Goal: Task Accomplishment & Management: Manage account settings

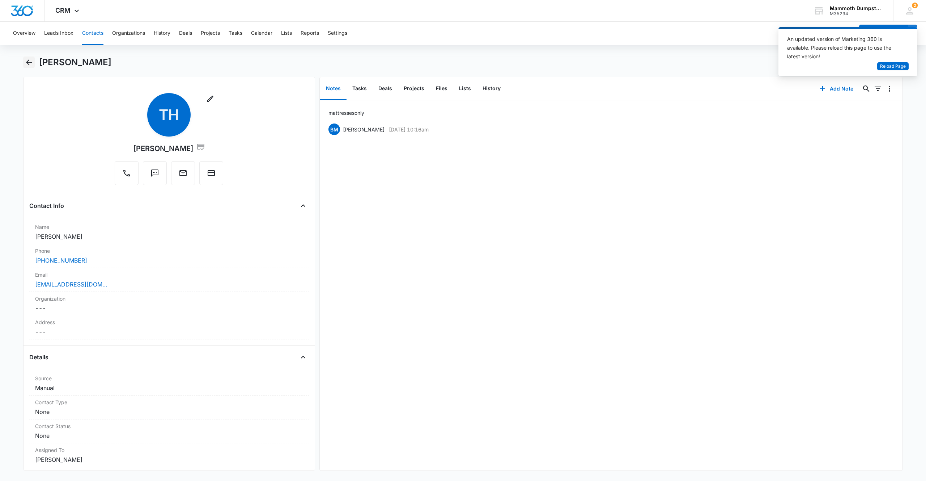
click at [26, 59] on icon "Back" at bounding box center [29, 62] width 9 height 9
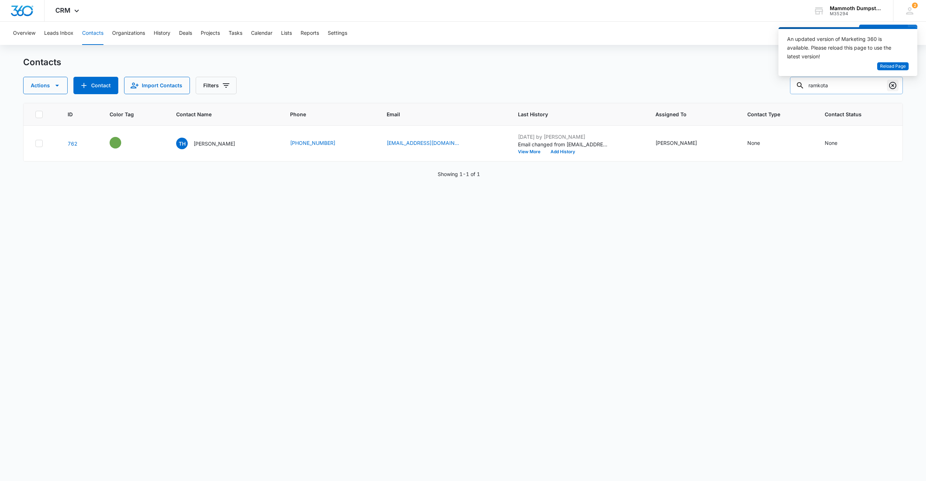
click at [895, 84] on icon "Clear" at bounding box center [893, 85] width 9 height 9
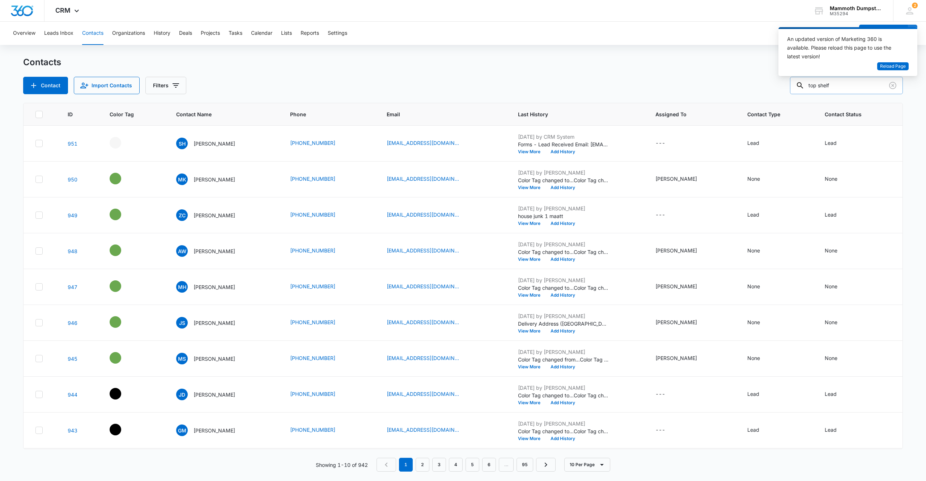
type input "top shelf"
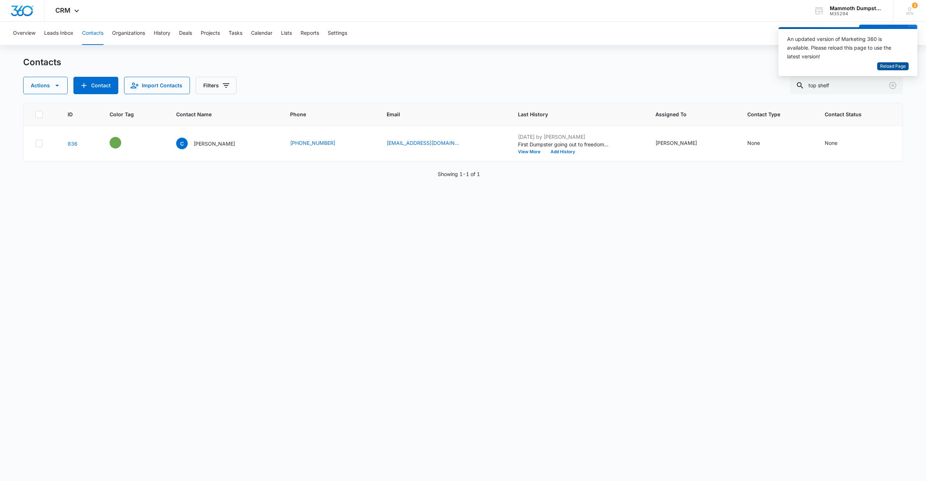
click at [899, 65] on span "Reload Page" at bounding box center [893, 66] width 26 height 7
click at [203, 146] on p "[PERSON_NAME]" at bounding box center [215, 144] width 42 height 8
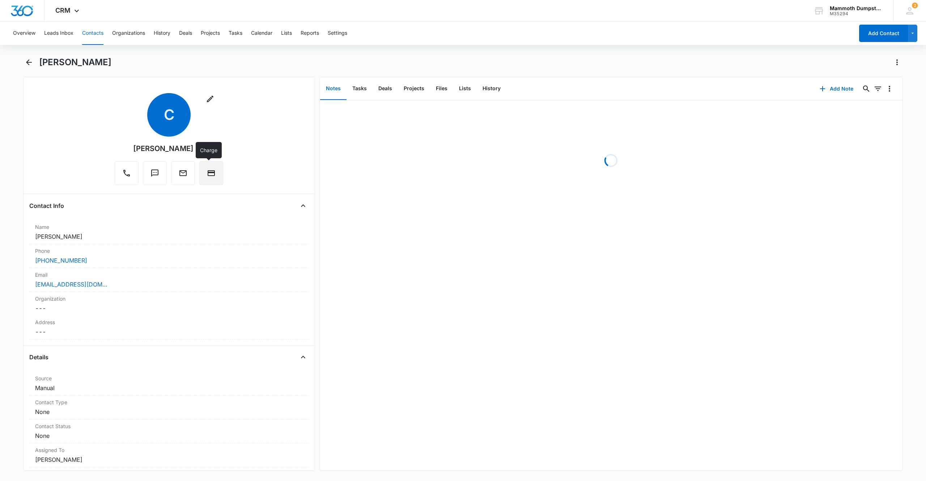
click at [214, 174] on button "Charge" at bounding box center [211, 173] width 24 height 24
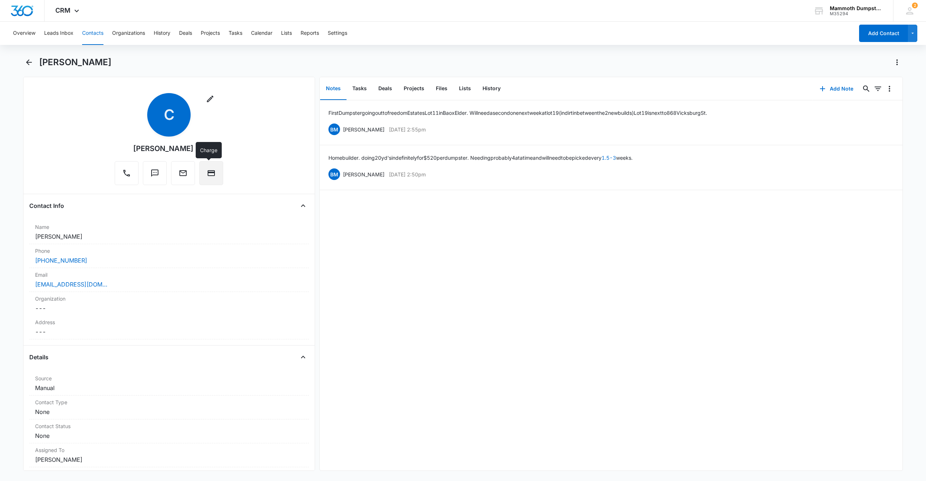
click at [212, 165] on button "Charge" at bounding box center [211, 173] width 24 height 24
click at [33, 62] on button "Back" at bounding box center [29, 62] width 12 height 12
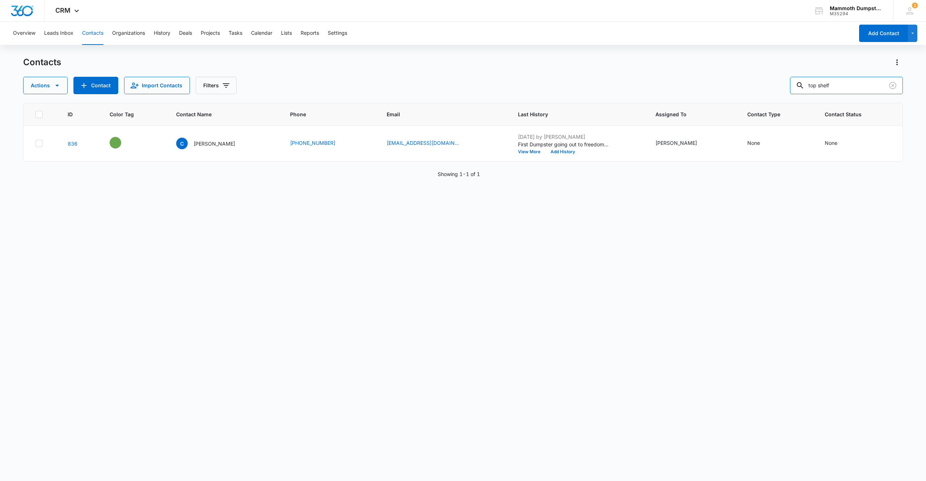
drag, startPoint x: 865, startPoint y: 87, endPoint x: 770, endPoint y: 83, distance: 95.3
click at [784, 84] on div "Actions Contact Import Contacts Filters top shelf" at bounding box center [463, 85] width 880 height 17
type input "elite ext"
click at [198, 141] on p "Nick Carpenter" at bounding box center [215, 144] width 42 height 8
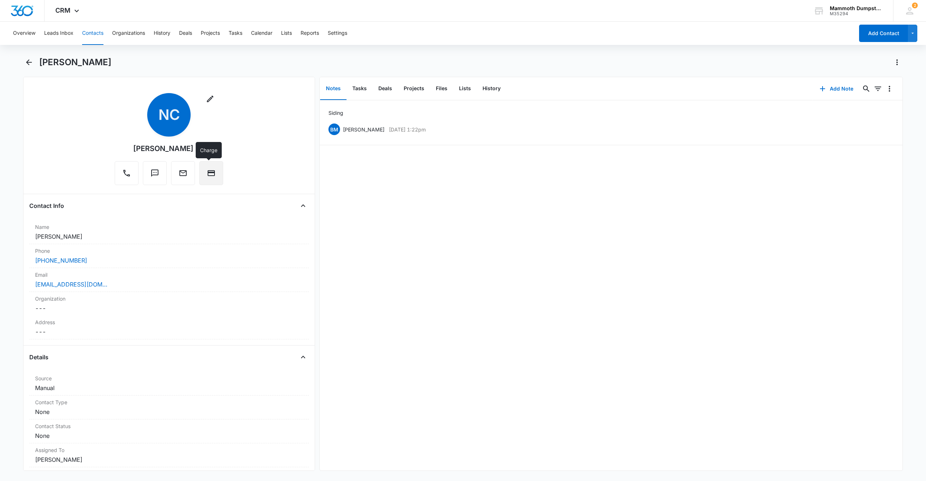
click at [216, 175] on button "Charge" at bounding box center [211, 173] width 24 height 24
click at [118, 286] on div "production@eliteexterior.net" at bounding box center [169, 284] width 268 height 9
drag, startPoint x: 145, startPoint y: 291, endPoint x: 0, endPoint y: 271, distance: 146.5
click at [0, 271] on main "Nick Carpenter Remove NC Nick Carpenter Contact Info Name Cancel Save Changes N…" at bounding box center [463, 267] width 926 height 423
click at [290, 312] on button "Save Changes" at bounding box center [283, 311] width 41 height 14
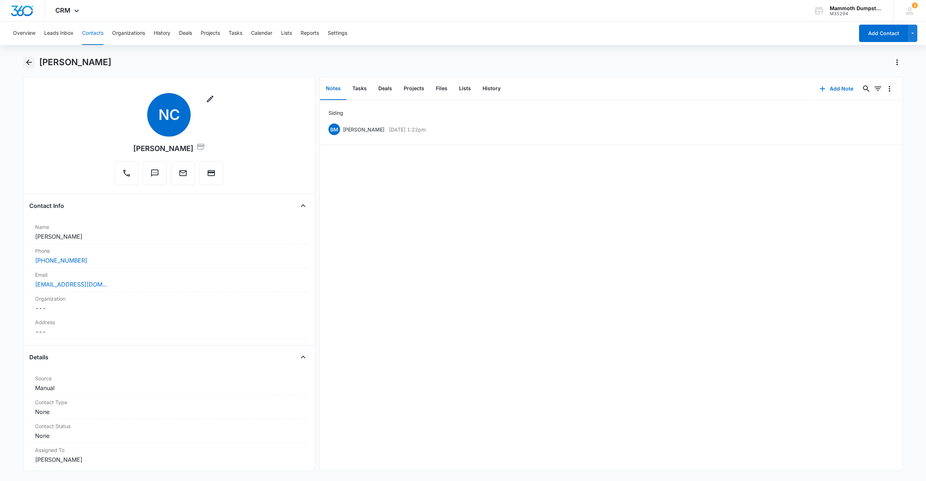
click at [29, 63] on icon "Back" at bounding box center [29, 62] width 9 height 9
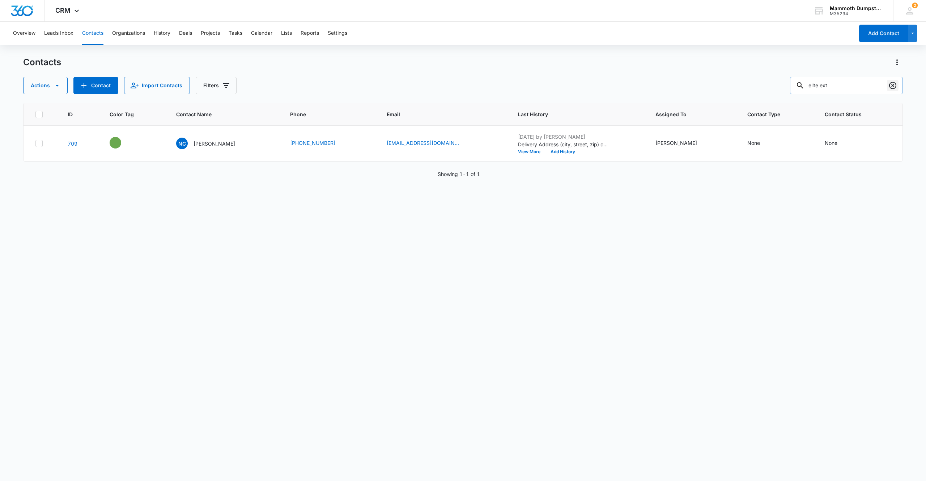
click at [894, 86] on icon "Clear" at bounding box center [893, 85] width 9 height 9
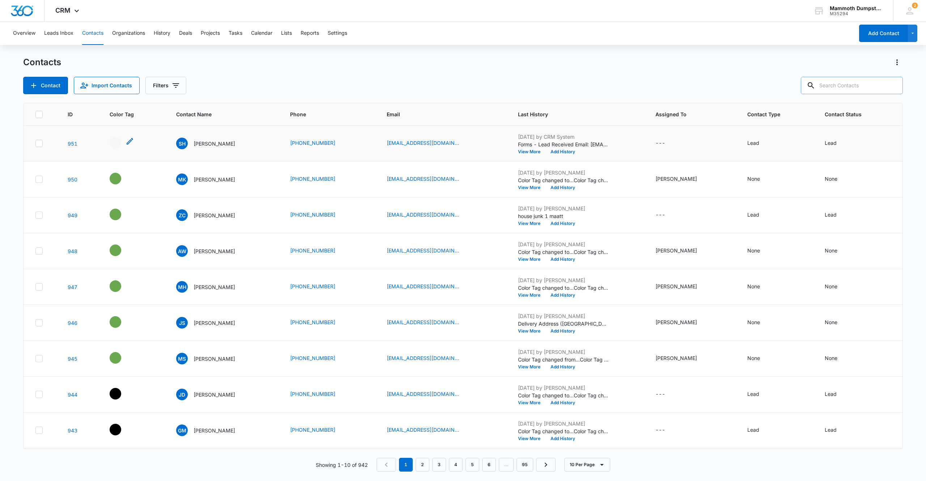
click at [115, 139] on div "- - Select to Edit Field" at bounding box center [116, 143] width 12 height 12
click at [157, 78] on div at bounding box center [121, 79] width 77 height 13
click at [156, 78] on div at bounding box center [152, 79] width 9 height 9
click at [146, 123] on button "Save" at bounding box center [148, 124] width 21 height 14
